Goal: Information Seeking & Learning: Check status

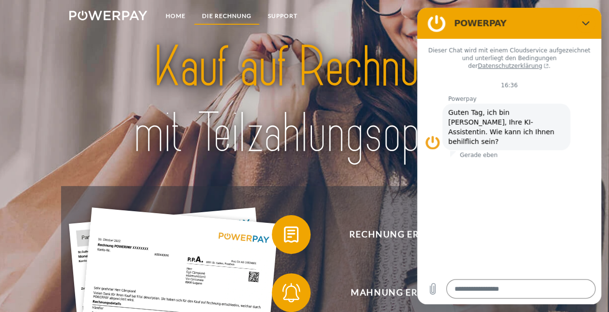
click at [229, 14] on link "DIE RECHNUNG" at bounding box center [227, 15] width 66 height 17
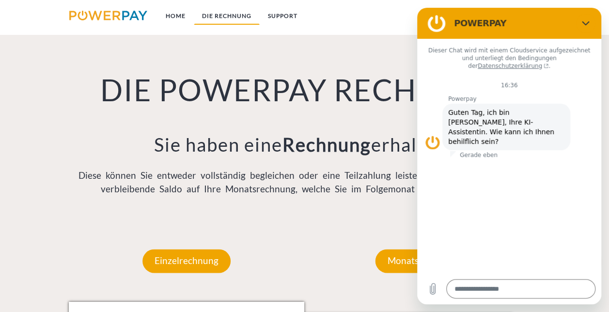
scroll to position [639, 0]
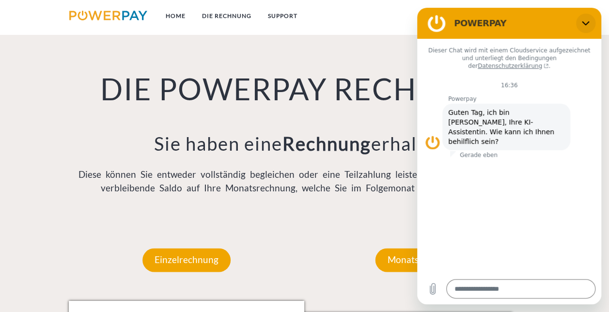
click at [590, 21] on button "Schließen" at bounding box center [585, 23] width 19 height 19
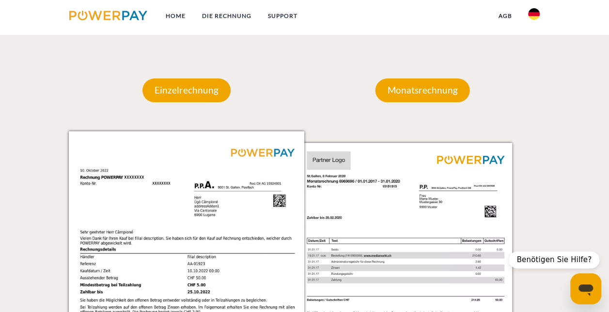
scroll to position [809, 0]
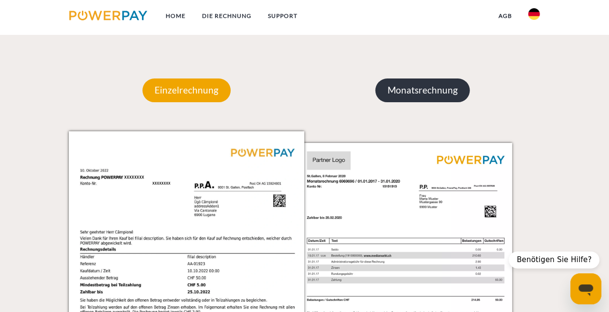
click at [420, 88] on p "Monatsrechnung" at bounding box center [422, 89] width 94 height 23
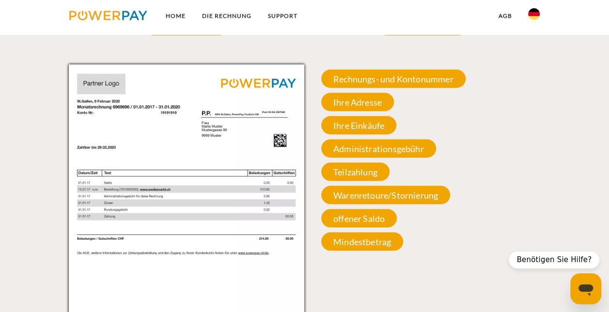
scroll to position [875, 0]
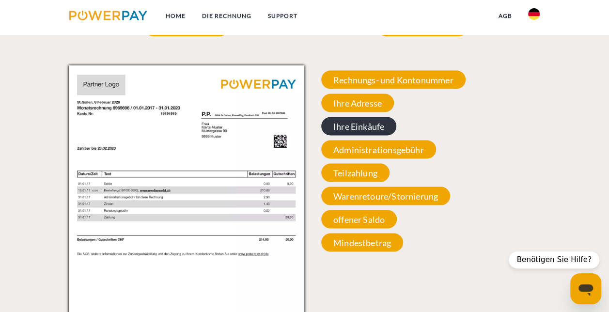
click at [367, 125] on span "Ihre Einkäufe" at bounding box center [358, 126] width 75 height 18
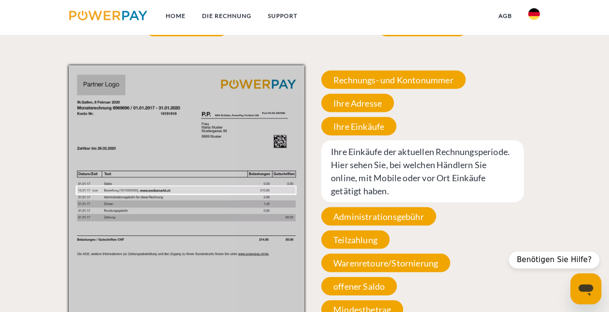
scroll to position [982, 0]
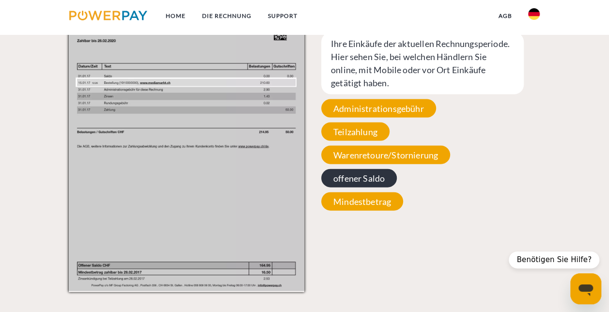
click at [376, 176] on span "offener Saldo" at bounding box center [359, 178] width 76 height 18
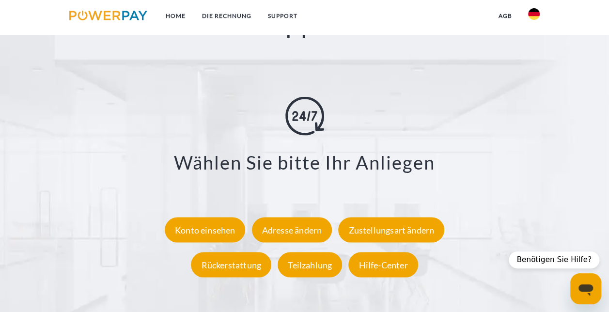
scroll to position [1610, 0]
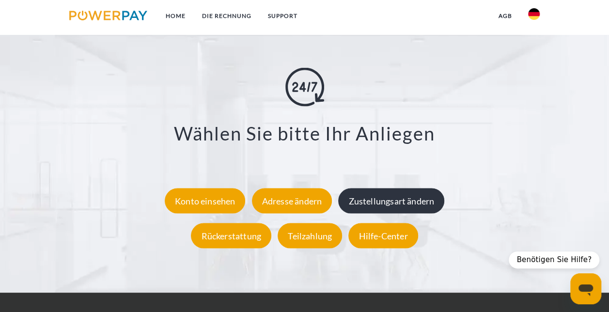
click at [382, 197] on div "Zustellungsart ändern" at bounding box center [391, 200] width 106 height 25
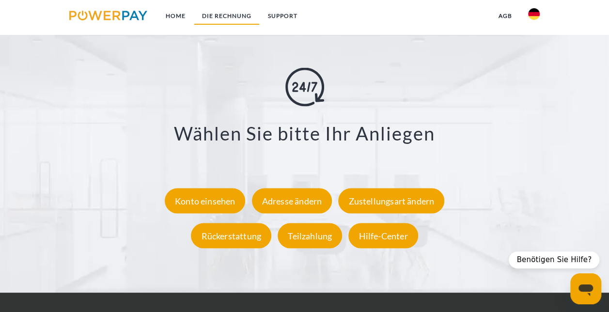
click at [234, 14] on link "DIE RECHNUNG" at bounding box center [227, 15] width 66 height 17
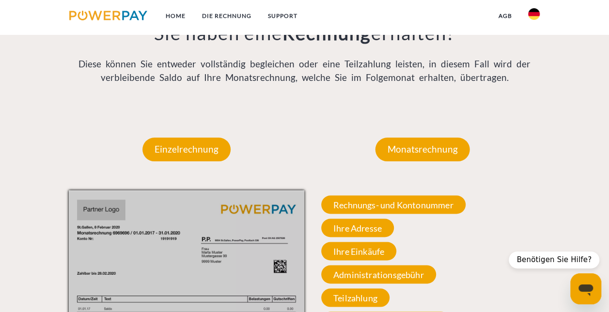
scroll to position [750, 0]
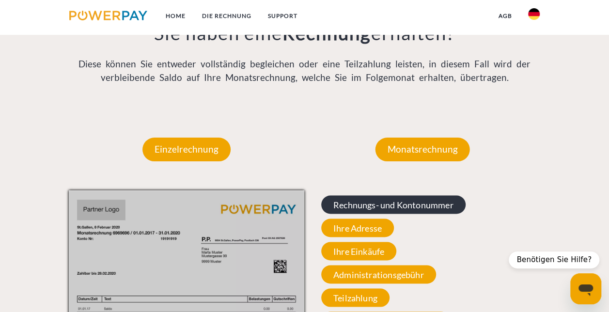
click at [407, 214] on span "Rechnungs- und Kontonummer" at bounding box center [393, 204] width 144 height 18
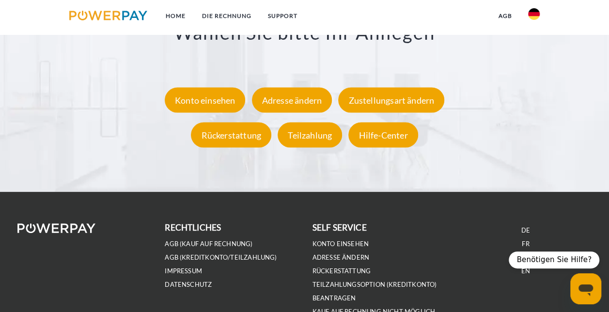
scroll to position [1771, 0]
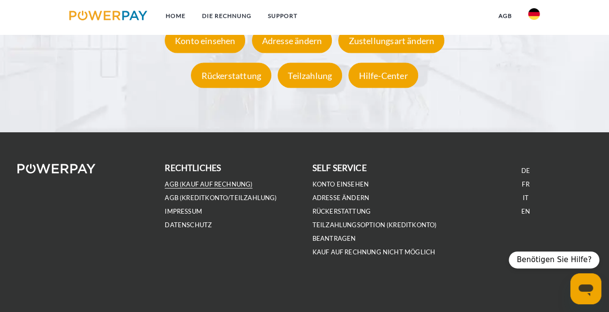
click at [229, 181] on link "AGB (Kauf auf Rechnung)" at bounding box center [209, 184] width 88 height 8
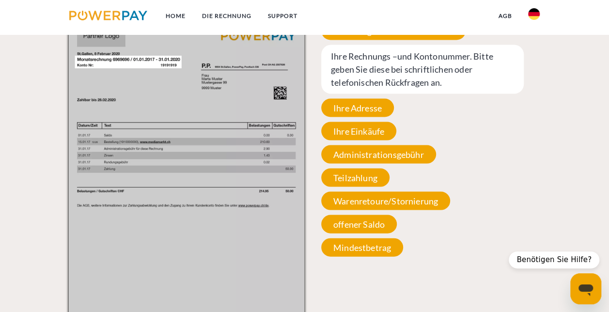
scroll to position [920, 0]
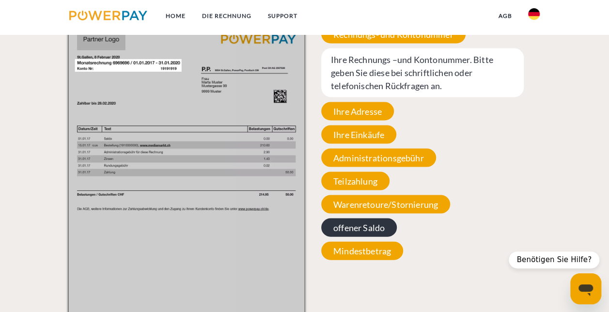
click at [370, 230] on span "offener Saldo" at bounding box center [359, 227] width 76 height 18
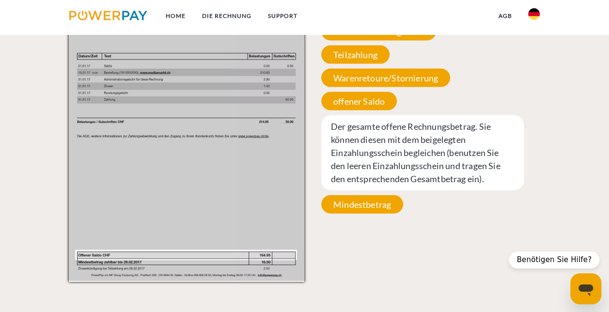
scroll to position [993, 0]
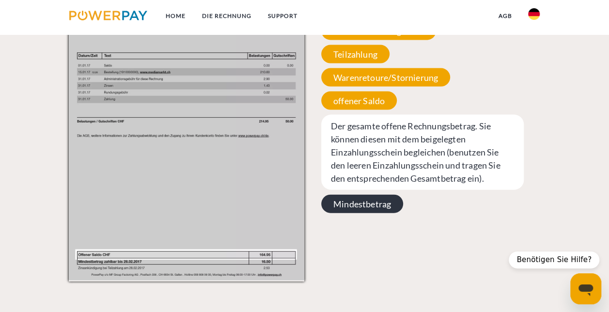
click at [381, 206] on span "Mindestbetrag" at bounding box center [362, 204] width 82 height 18
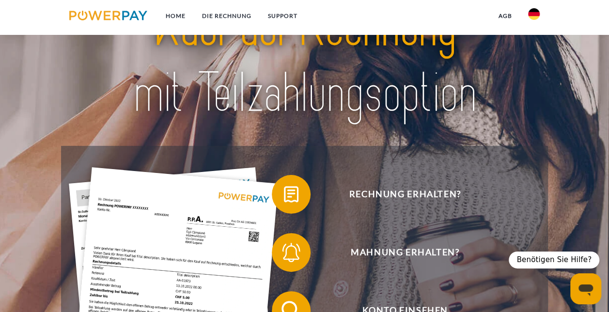
scroll to position [36, 0]
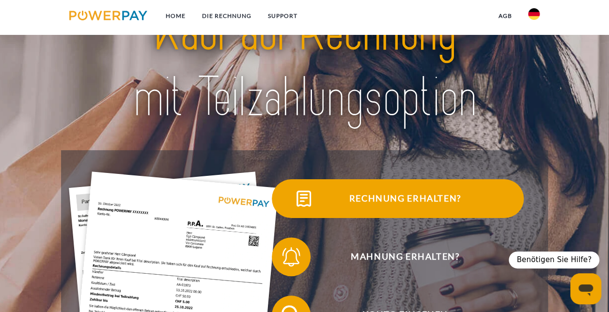
click at [401, 203] on span "Rechnung erhalten?" at bounding box center [404, 198] width 237 height 39
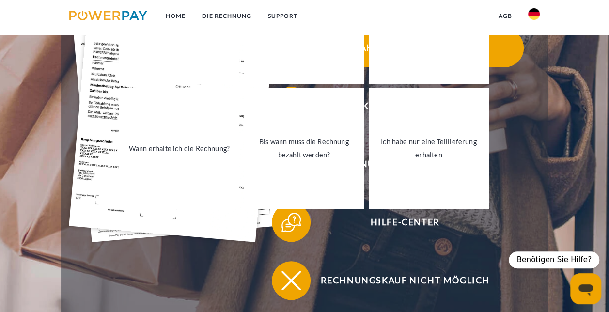
scroll to position [244, 0]
click at [524, 180] on span "Rechnungsbeanstandung" at bounding box center [404, 164] width 237 height 39
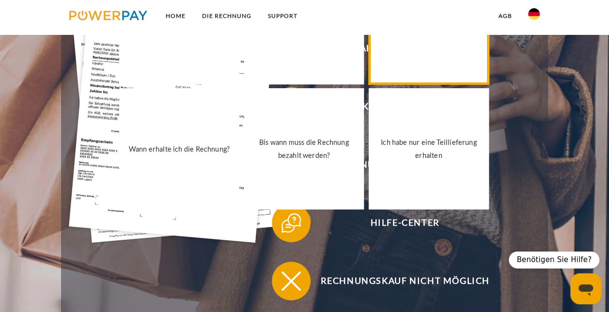
type textarea "*"
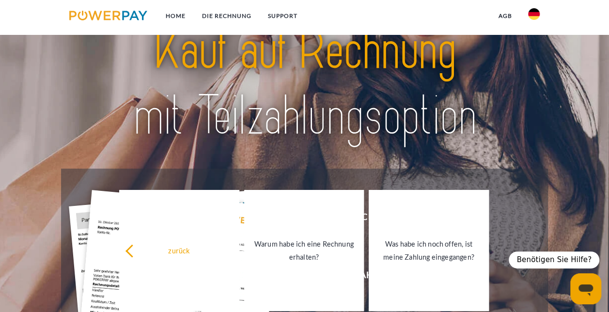
scroll to position [0, 0]
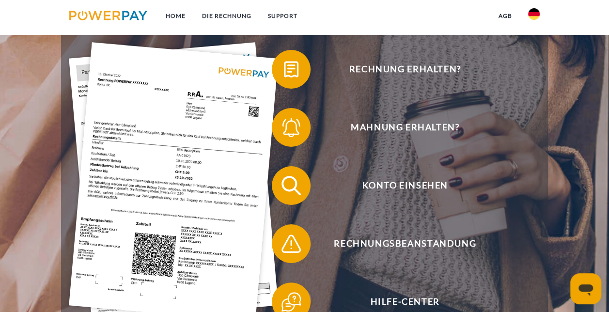
scroll to position [166, 0]
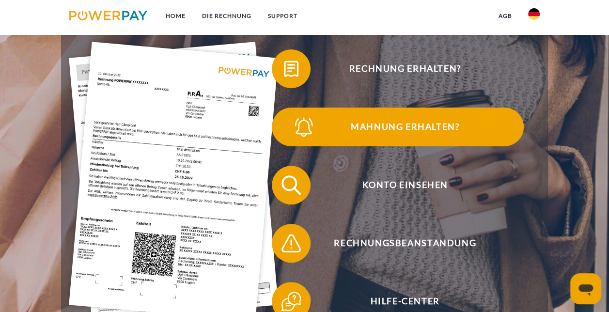
click at [426, 117] on span "Mahnung erhalten?" at bounding box center [404, 127] width 237 height 39
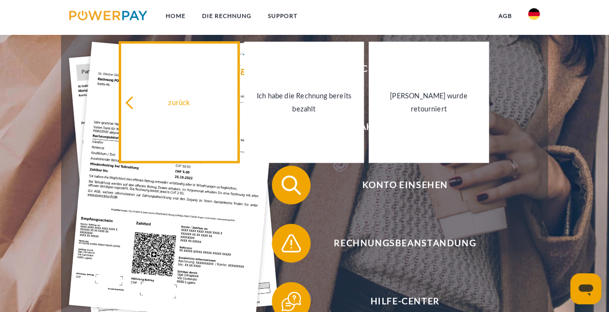
click at [185, 90] on link "zurück" at bounding box center [179, 102] width 120 height 121
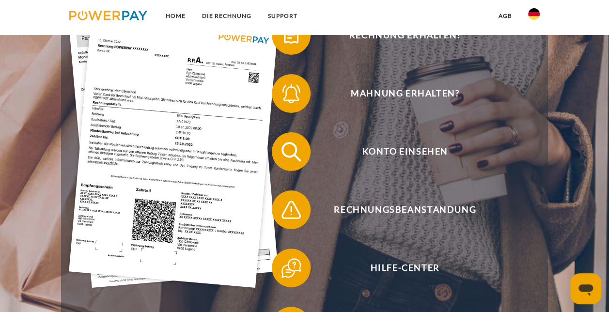
scroll to position [200, 0]
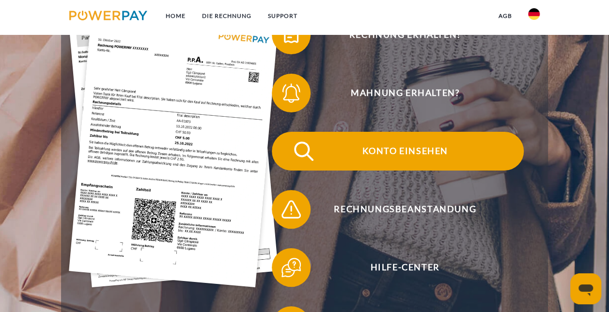
click at [408, 150] on span "Konto einsehen" at bounding box center [404, 151] width 237 height 39
